Goal: Task Accomplishment & Management: Use online tool/utility

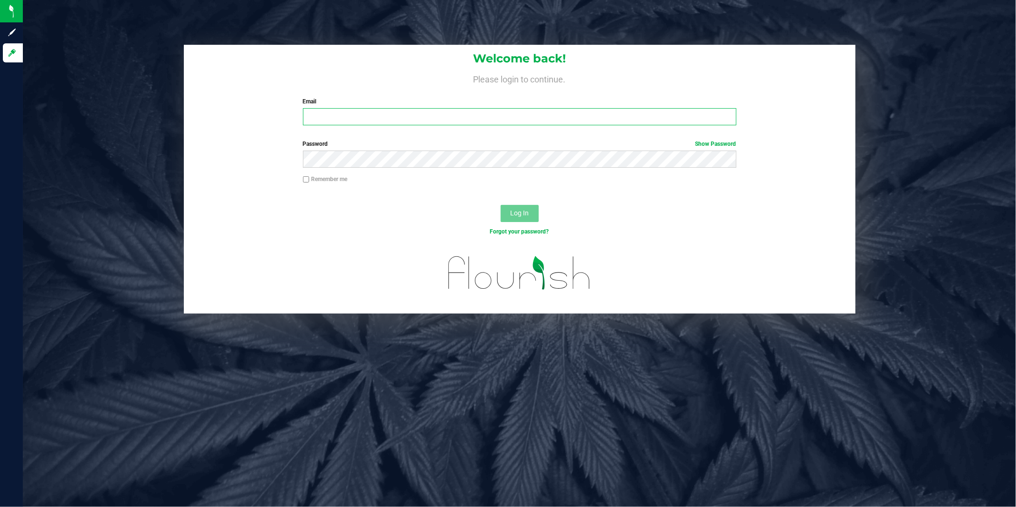
click at [440, 123] on input "Email" at bounding box center [519, 116] width 433 height 17
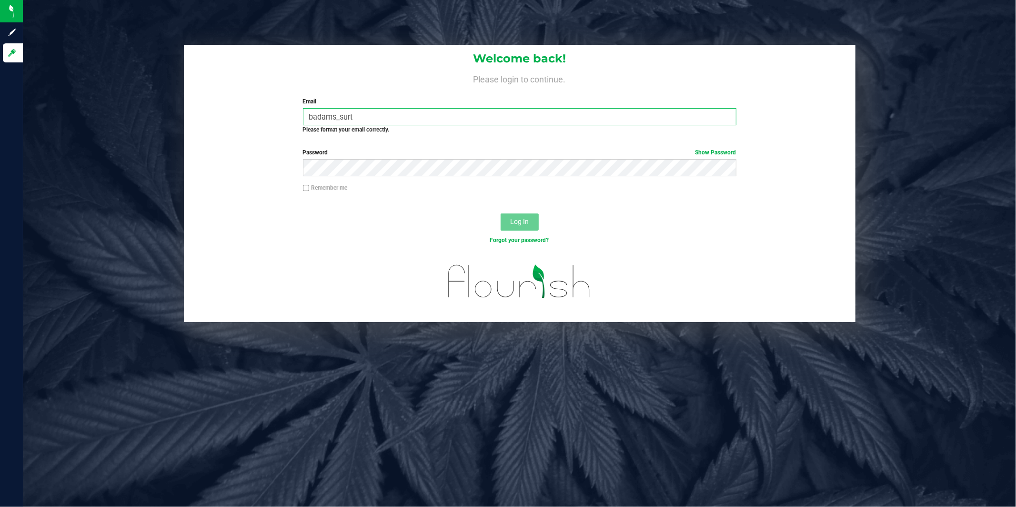
type input "[EMAIL_ADDRESS][DOMAIN_NAME]"
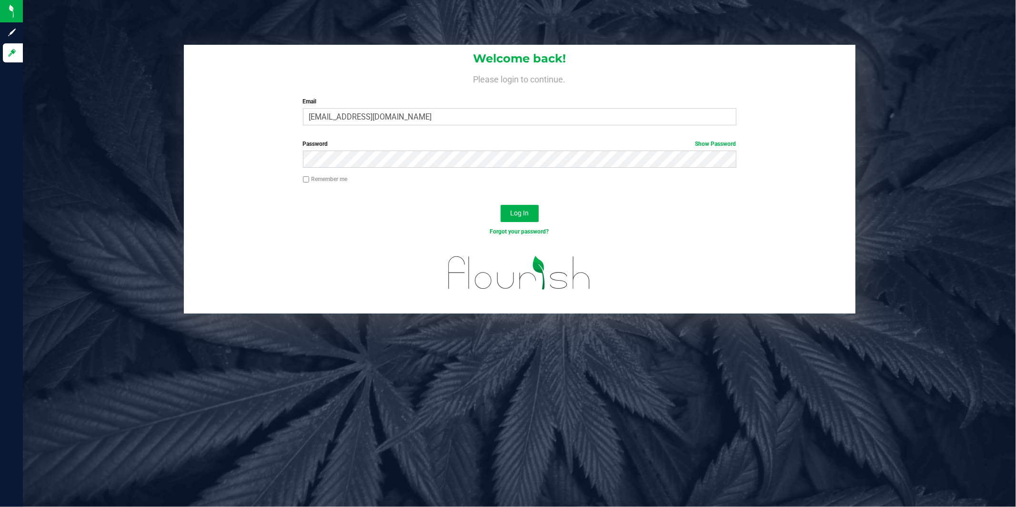
click at [501, 205] on button "Log In" at bounding box center [520, 213] width 38 height 17
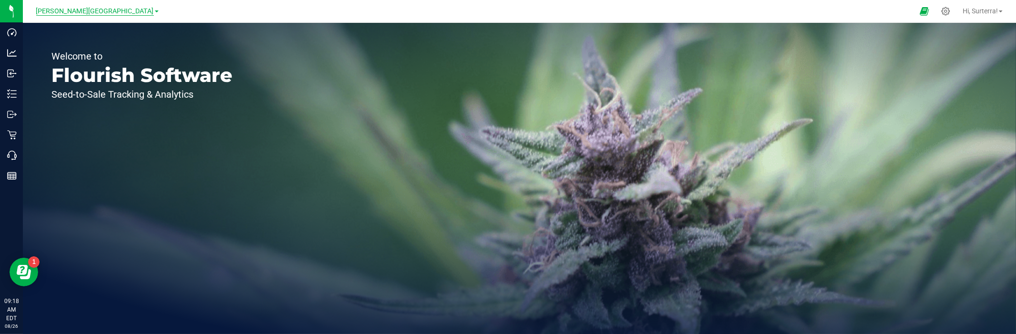
click at [91, 13] on span "[PERSON_NAME][GEOGRAPHIC_DATA]" at bounding box center [95, 11] width 118 height 9
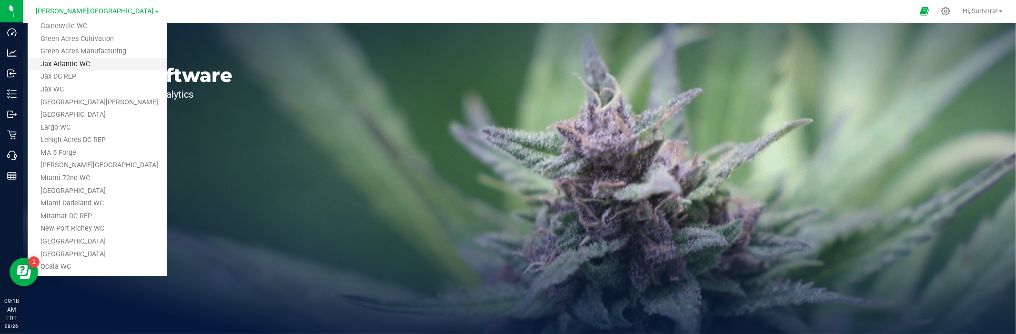
scroll to position [143, 0]
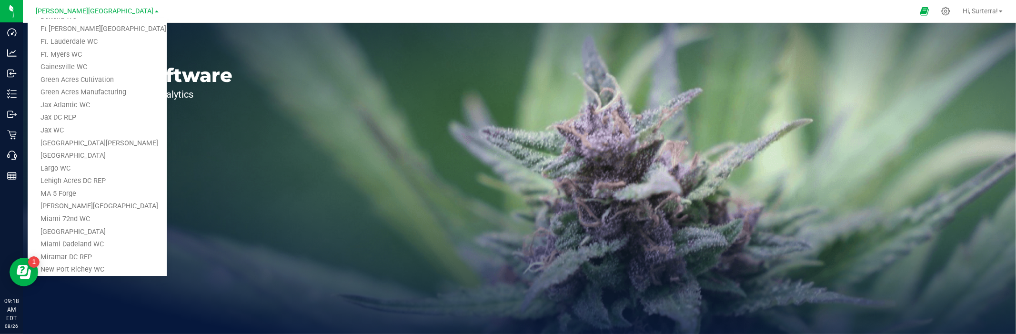
click at [122, 93] on link "Green Acres Manufacturing" at bounding box center [97, 92] width 139 height 13
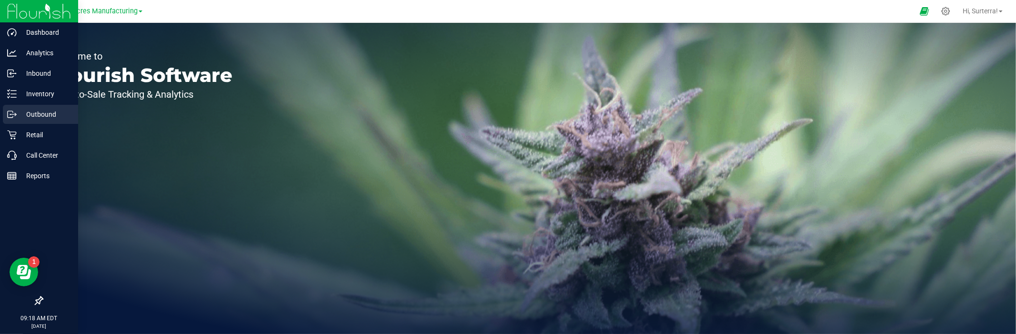
click at [36, 107] on div "Outbound" at bounding box center [40, 114] width 75 height 19
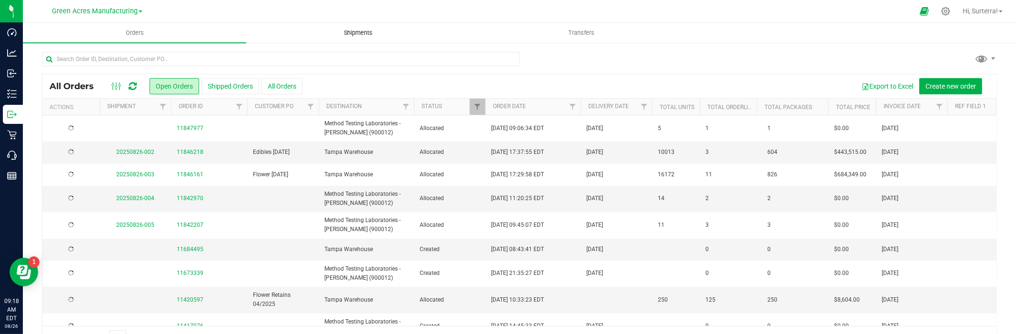
click at [368, 32] on span "Shipments" at bounding box center [358, 33] width 54 height 9
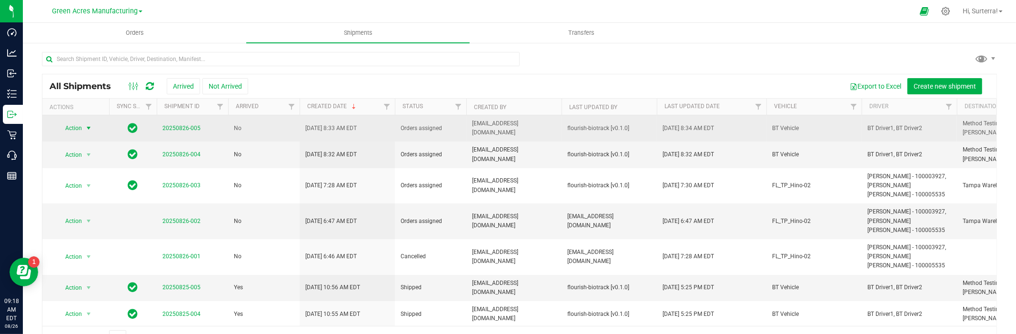
click at [75, 127] on span "Action" at bounding box center [70, 127] width 26 height 13
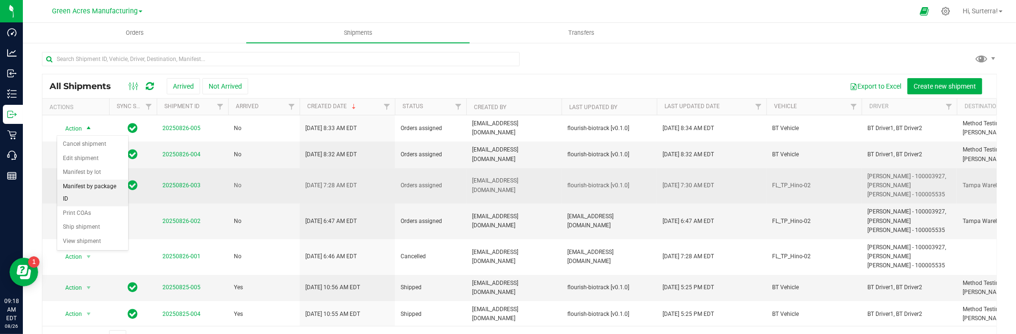
click at [106, 185] on li "Manifest by package ID" at bounding box center [92, 193] width 71 height 26
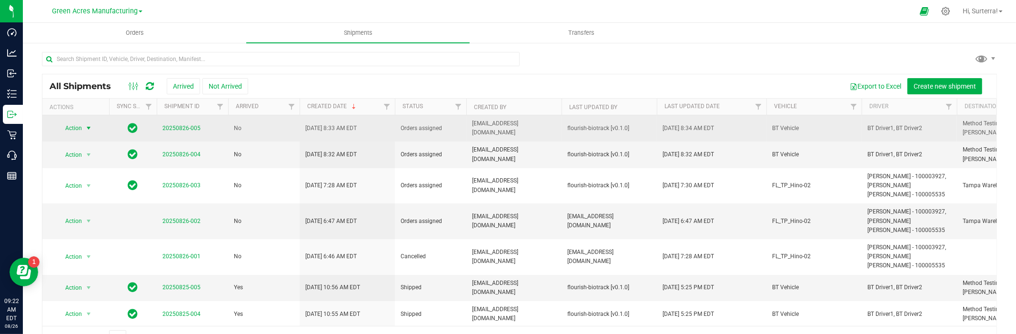
click at [69, 125] on span "Action" at bounding box center [70, 127] width 26 height 13
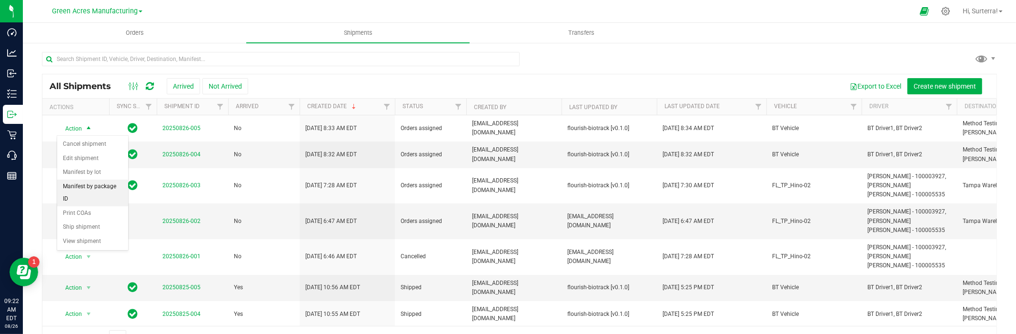
click at [88, 183] on li "Manifest by package ID" at bounding box center [92, 193] width 71 height 26
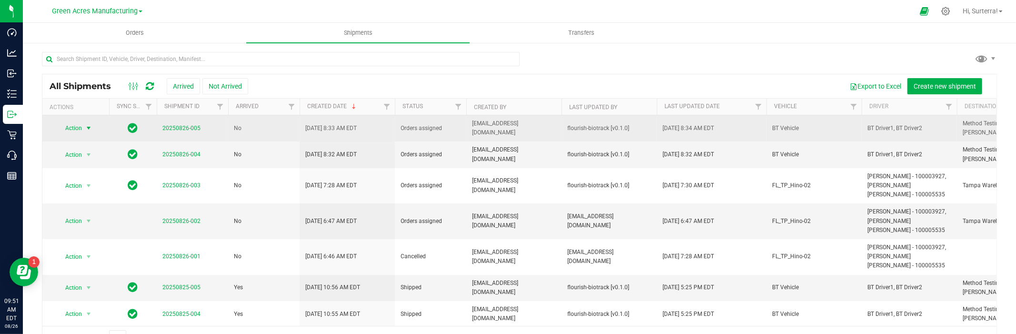
click at [80, 131] on span "Action" at bounding box center [70, 127] width 26 height 13
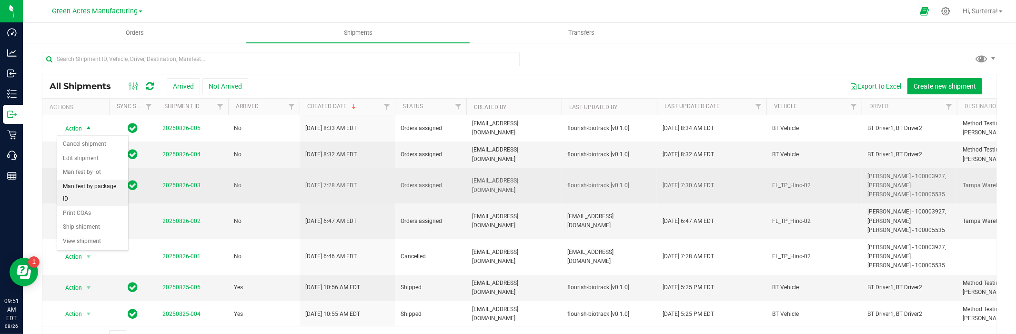
click at [96, 186] on li "Manifest by package ID" at bounding box center [92, 193] width 71 height 26
